Goal: Find specific page/section: Find specific page/section

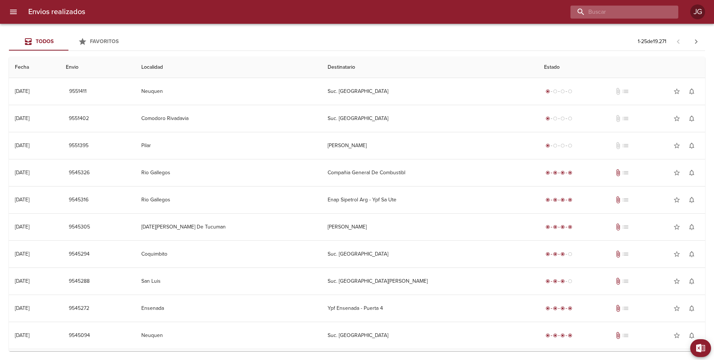
click at [627, 14] on input "buscar" at bounding box center [617, 12] width 95 height 13
type input "PATAGONIA ORGANIC"
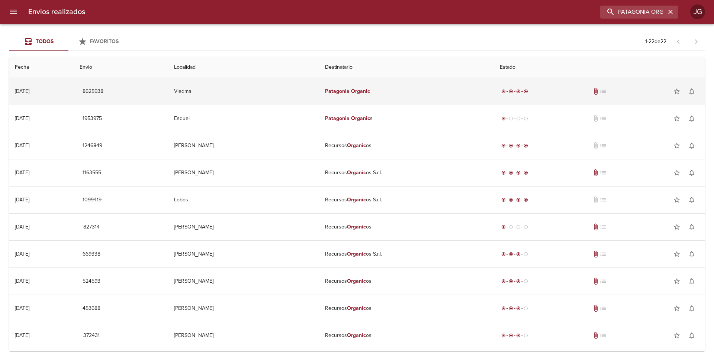
click at [351, 93] on em "Organic" at bounding box center [360, 91] width 19 height 6
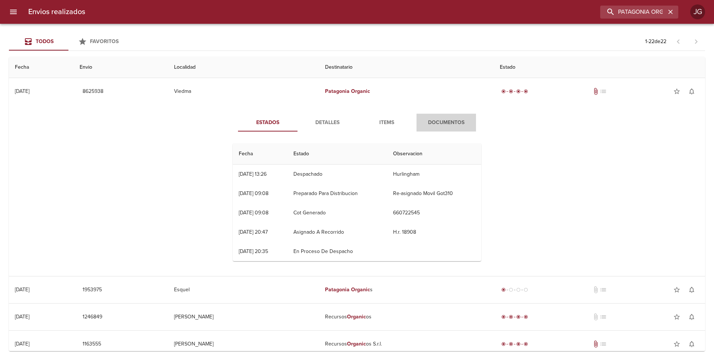
click at [438, 120] on span "Documentos" at bounding box center [446, 122] width 51 height 9
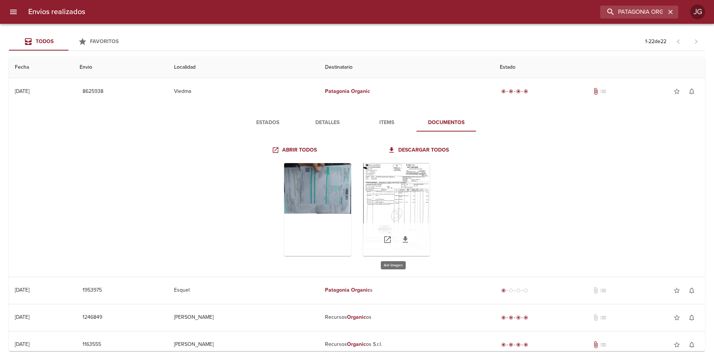
click at [393, 203] on div "Tabla de envíos del cliente" at bounding box center [396, 209] width 67 height 93
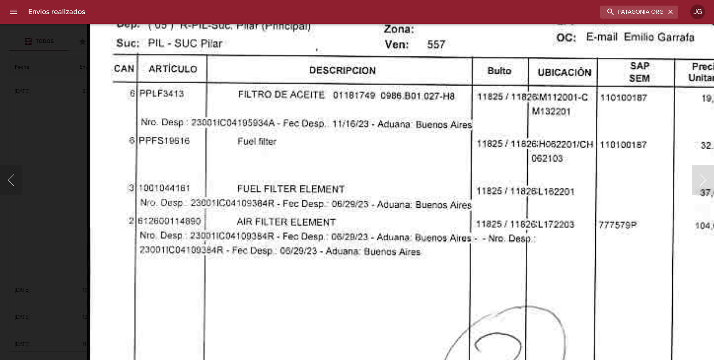
click at [294, 160] on img "Lightbox" at bounding box center [497, 315] width 820 height 1153
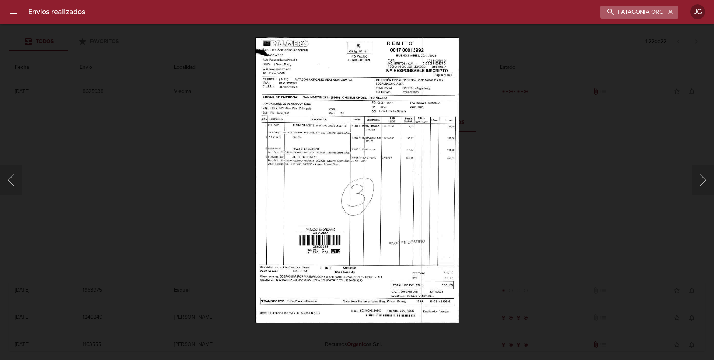
click at [670, 12] on icon "button" at bounding box center [670, 12] width 4 height 4
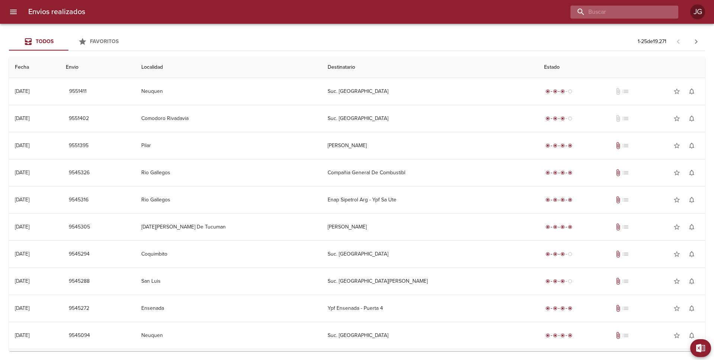
click at [629, 9] on input "buscar" at bounding box center [617, 12] width 95 height 13
type input "16926"
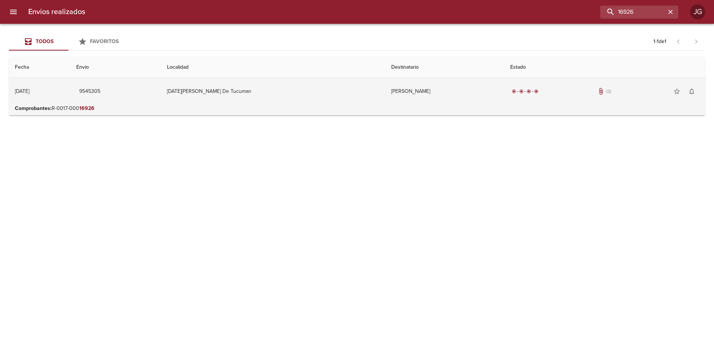
click at [286, 92] on td "[DATE][PERSON_NAME] De Tucuman" at bounding box center [273, 91] width 224 height 27
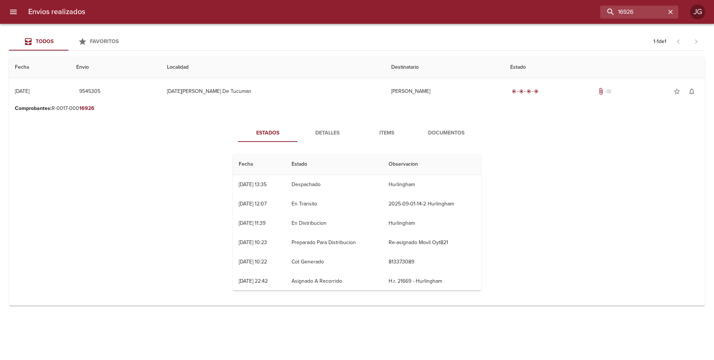
click at [504, 70] on th "Estado" at bounding box center [604, 67] width 201 height 21
click at [442, 132] on span "Documentos" at bounding box center [446, 133] width 51 height 9
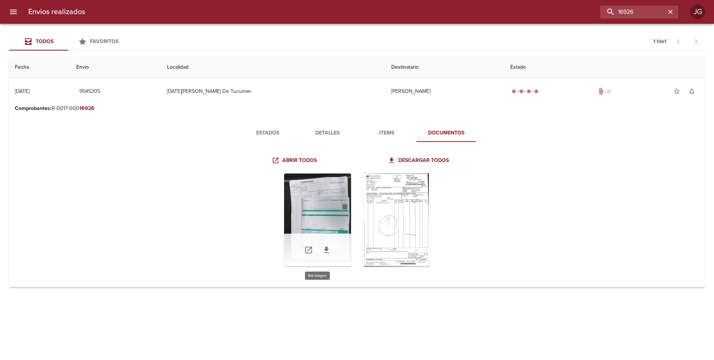
click at [335, 212] on div "Tabla de envíos del cliente" at bounding box center [317, 220] width 67 height 93
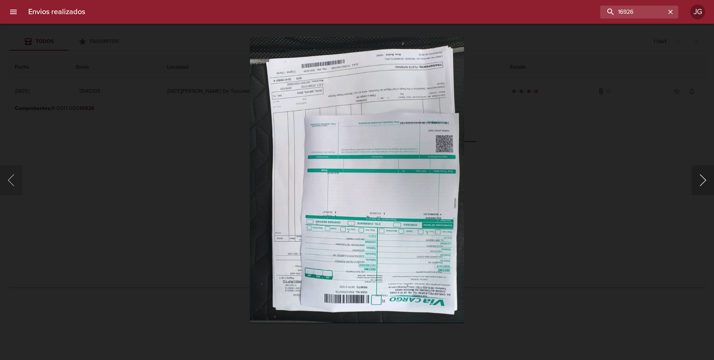
click at [700, 180] on button "Siguiente" at bounding box center [702, 180] width 22 height 30
